Goal: Task Accomplishment & Management: Complete application form

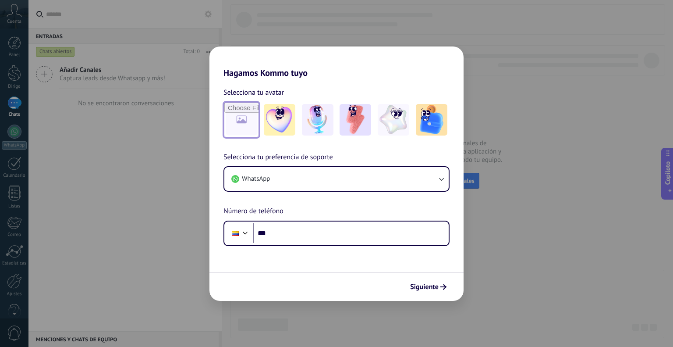
click at [240, 117] on input "file" at bounding box center [241, 120] width 34 height 34
type input "**********"
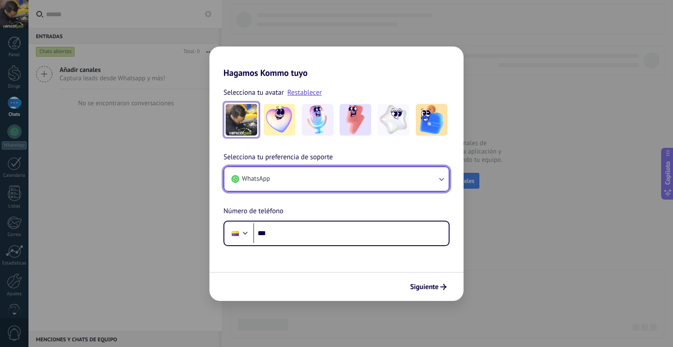
click at [293, 173] on button "WhatsApp" at bounding box center [336, 179] width 224 height 24
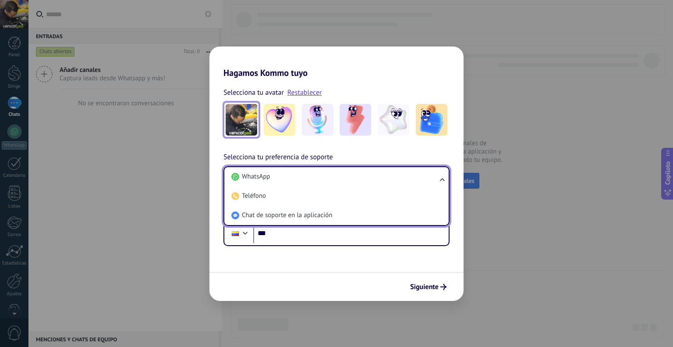
click at [293, 173] on li "WhatsApp" at bounding box center [335, 176] width 214 height 19
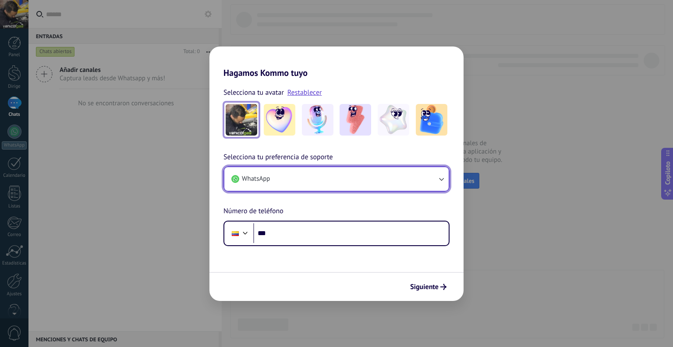
click at [306, 177] on button "WhatsApp" at bounding box center [336, 179] width 224 height 24
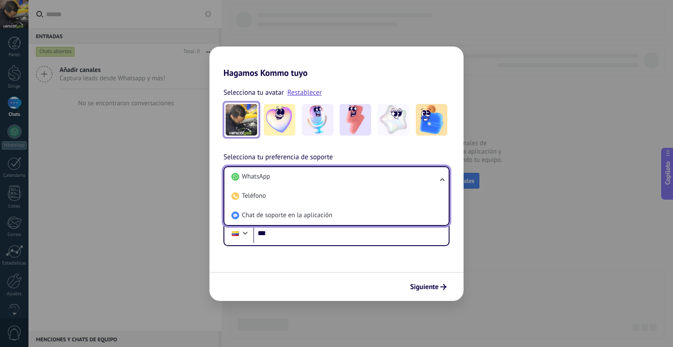
click at [306, 177] on li "WhatsApp" at bounding box center [335, 176] width 214 height 19
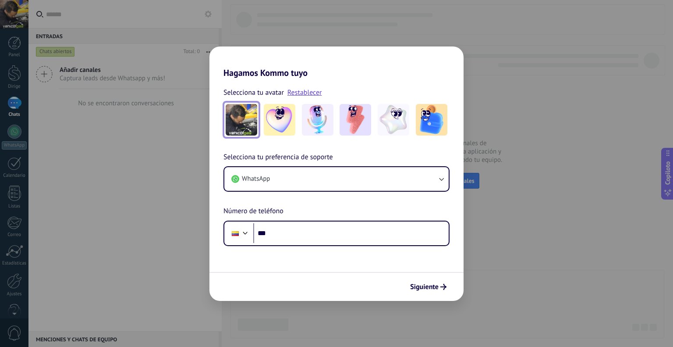
click at [327, 28] on div "Hagamos Kommo tuyo Selecciona tu avatar Restablecer Selecciona tu preferencia d…" at bounding box center [336, 173] width 673 height 347
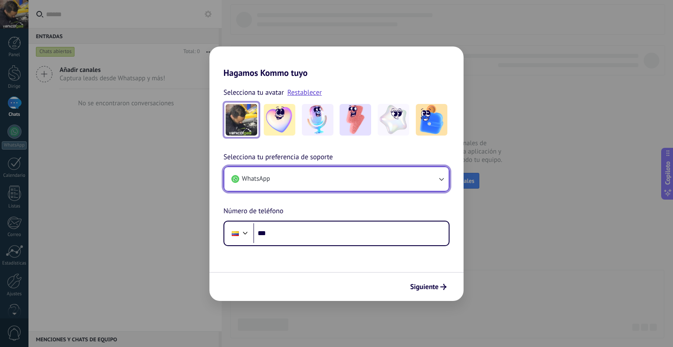
click at [301, 180] on button "WhatsApp" at bounding box center [336, 179] width 224 height 24
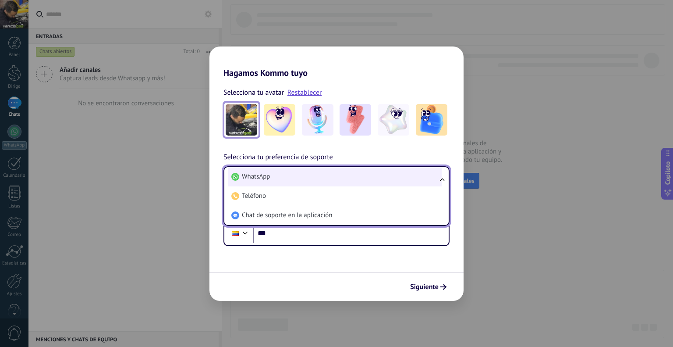
click at [301, 180] on li "WhatsApp" at bounding box center [335, 176] width 214 height 19
